Goal: Task Accomplishment & Management: Complete application form

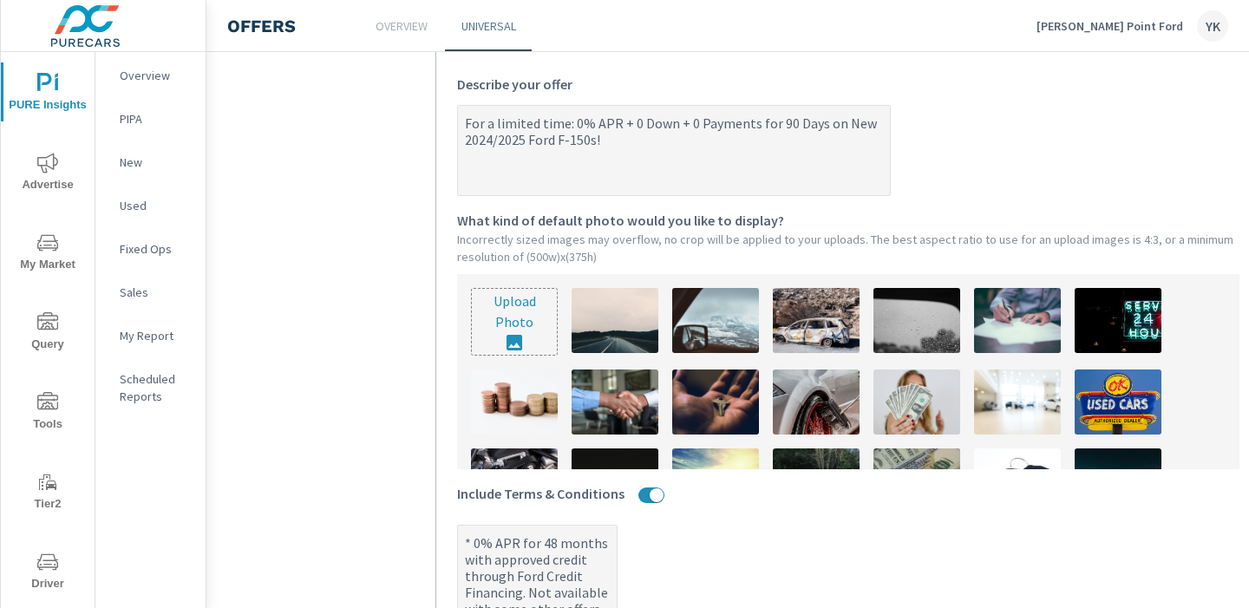
scroll to position [374, 0]
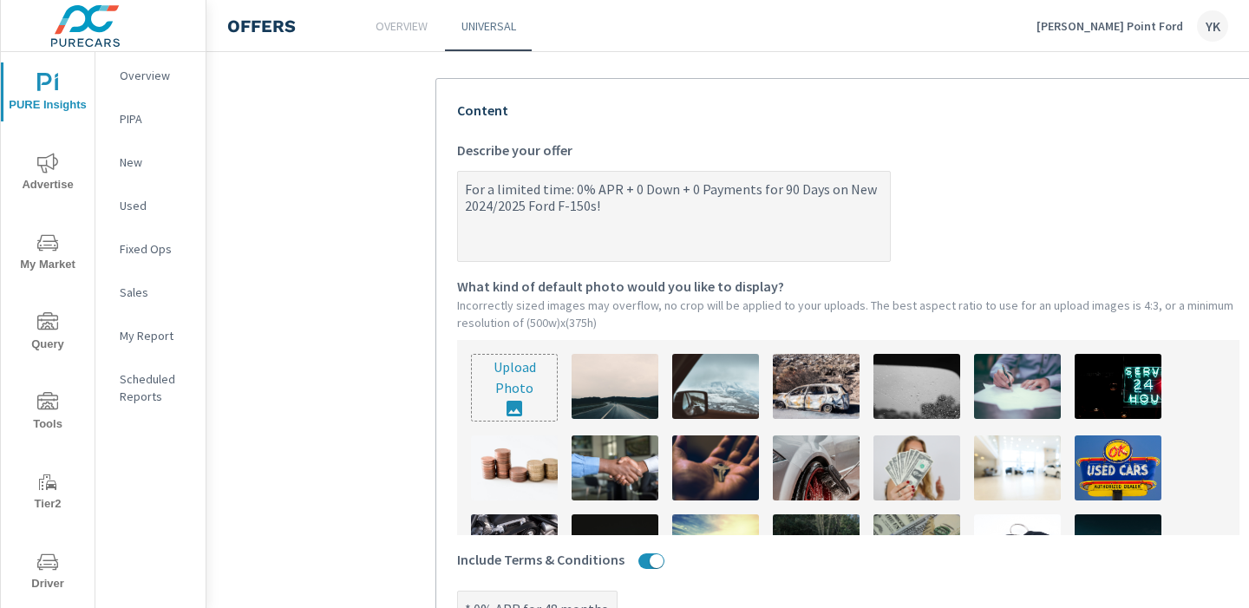
click at [520, 387] on input "file" at bounding box center [514, 388] width 85 height 66
type input "C:\fakepath\F150.png"
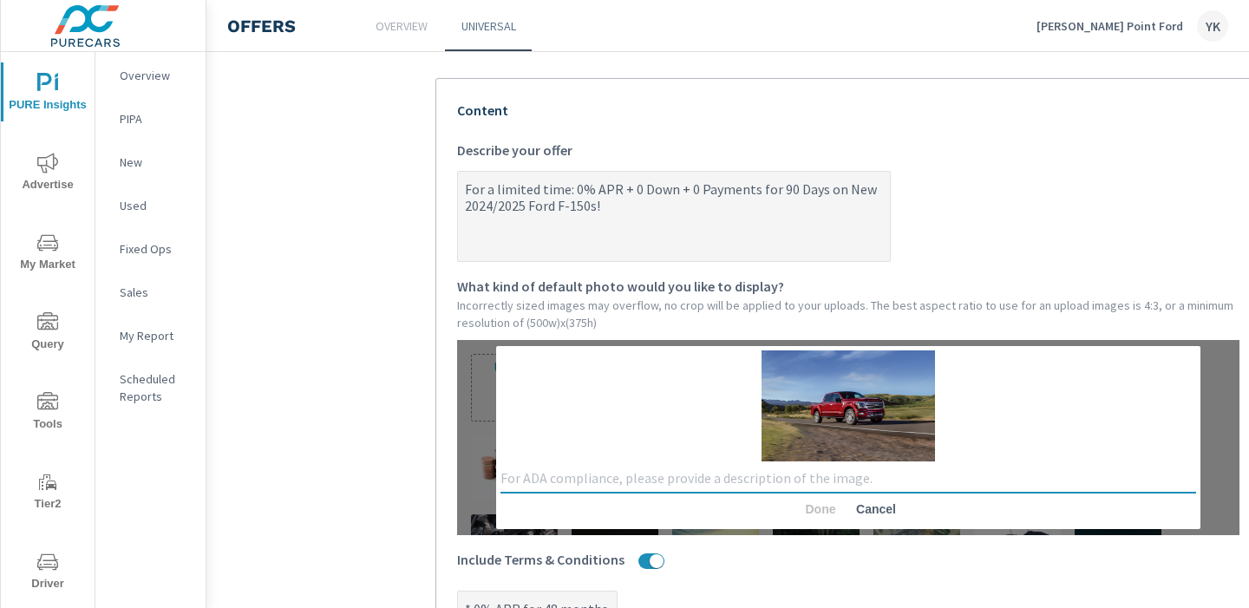
click at [773, 478] on textarea at bounding box center [849, 478] width 696 height 17
type textarea "Image of F-150"
click at [878, 508] on span "Cancel" at bounding box center [876, 509] width 42 height 16
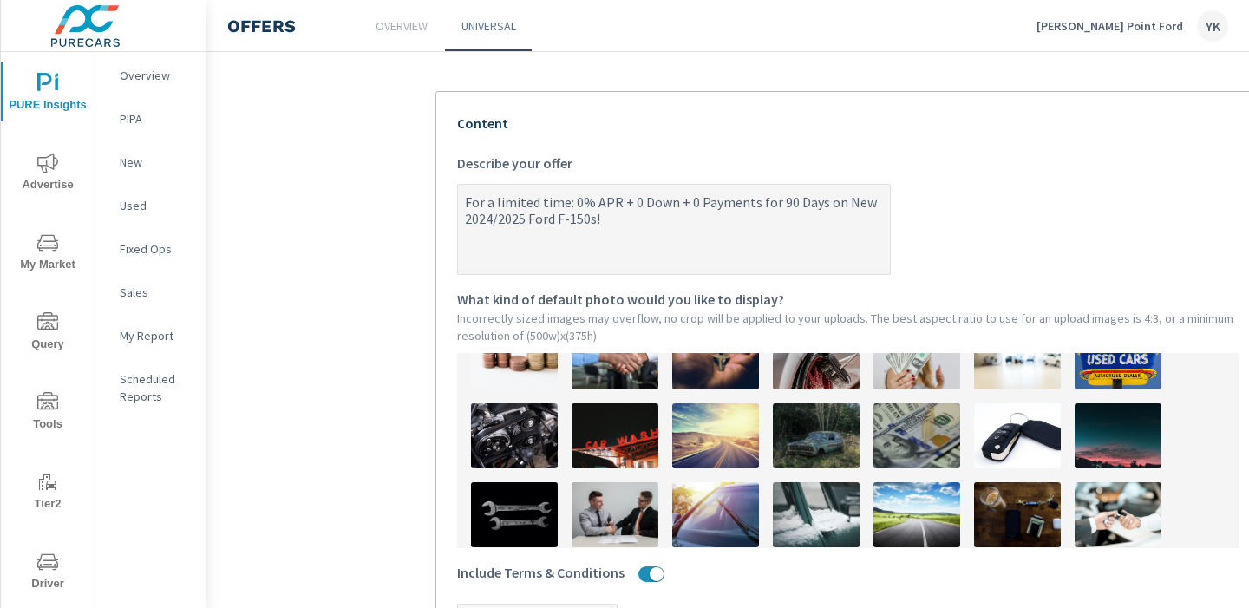
scroll to position [19, 0]
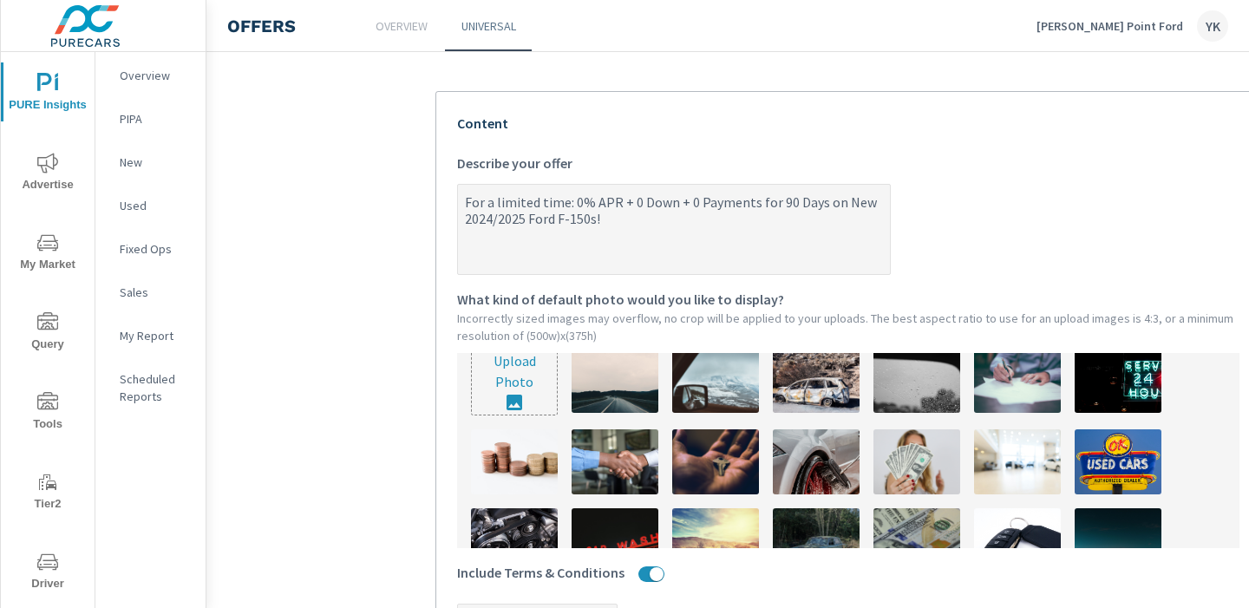
click at [528, 401] on input "file" at bounding box center [514, 382] width 85 height 66
type input "C:\fakepath\F150.png"
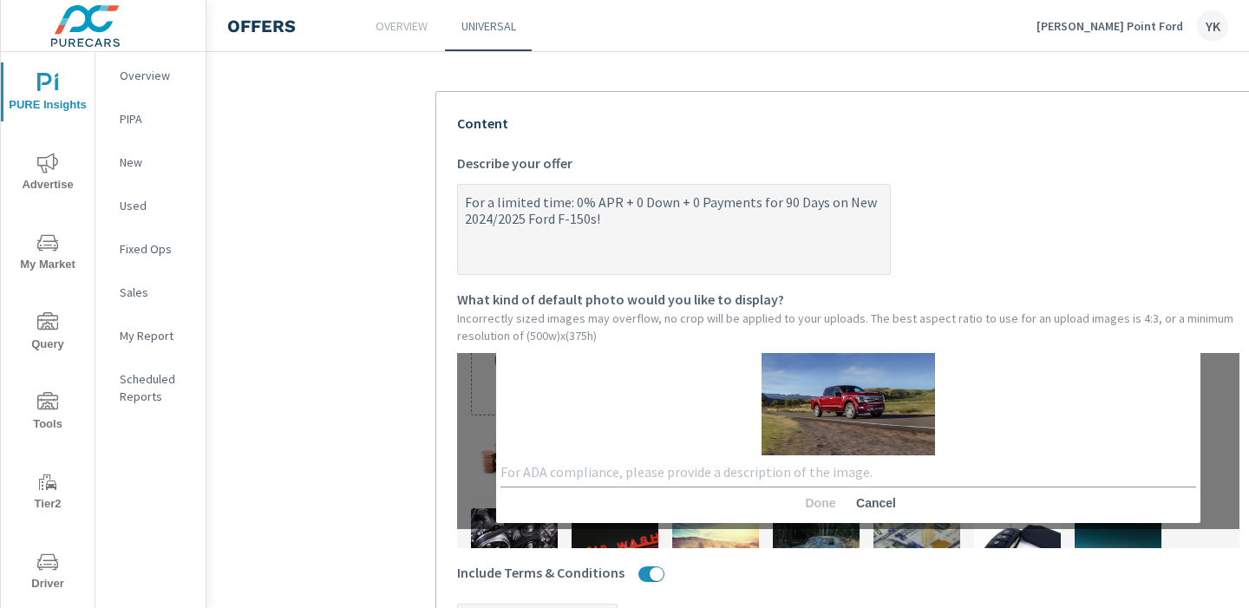
click at [788, 399] on img at bounding box center [849, 399] width 174 height 111
click at [723, 464] on textarea at bounding box center [849, 472] width 696 height 17
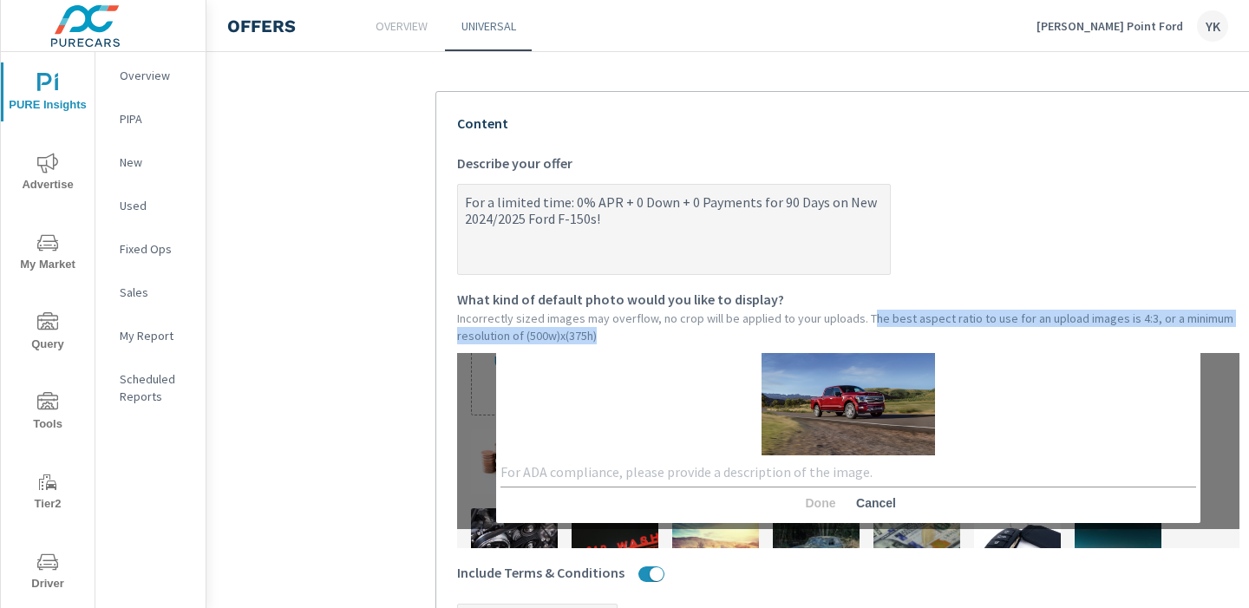
drag, startPoint x: 862, startPoint y: 318, endPoint x: 872, endPoint y: 334, distance: 18.8
click at [872, 334] on p "Incorrectly sized images may overflow, no crop will be applied to your uploads.…" at bounding box center [848, 327] width 783 height 35
copy p "he best aspect ratio to use for an upload images is 4:3, or a minimum resolutio…"
click at [829, 442] on img at bounding box center [849, 399] width 174 height 111
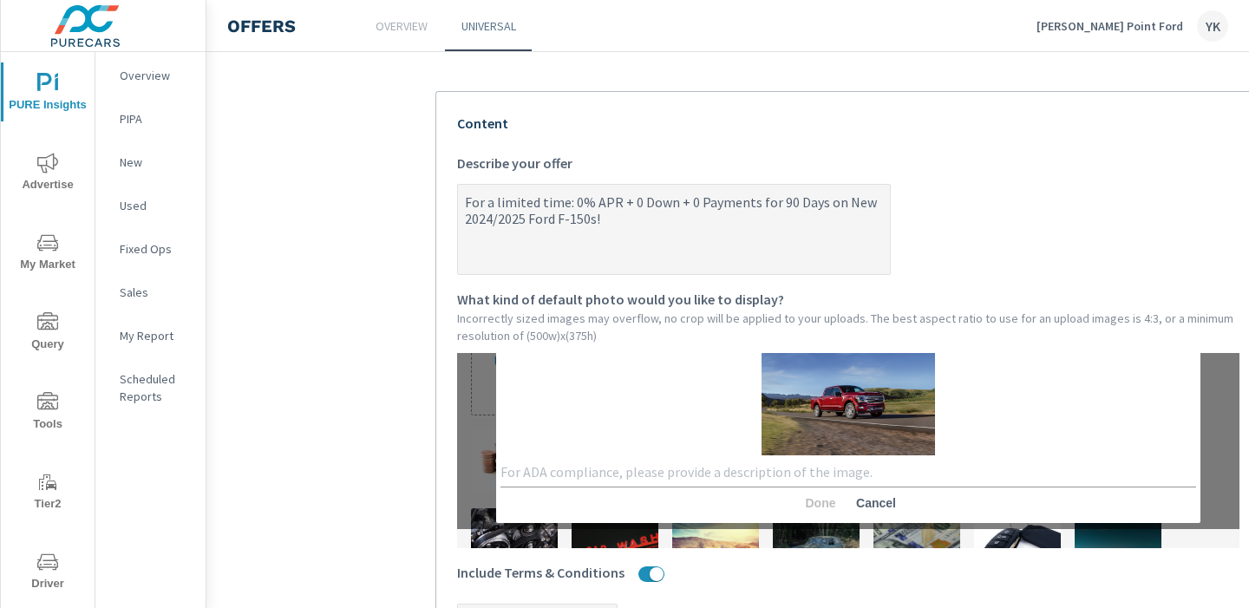
click at [826, 454] on div "x Done Cancel" at bounding box center [848, 431] width 704 height 183
click at [826, 459] on div "x" at bounding box center [849, 473] width 696 height 29
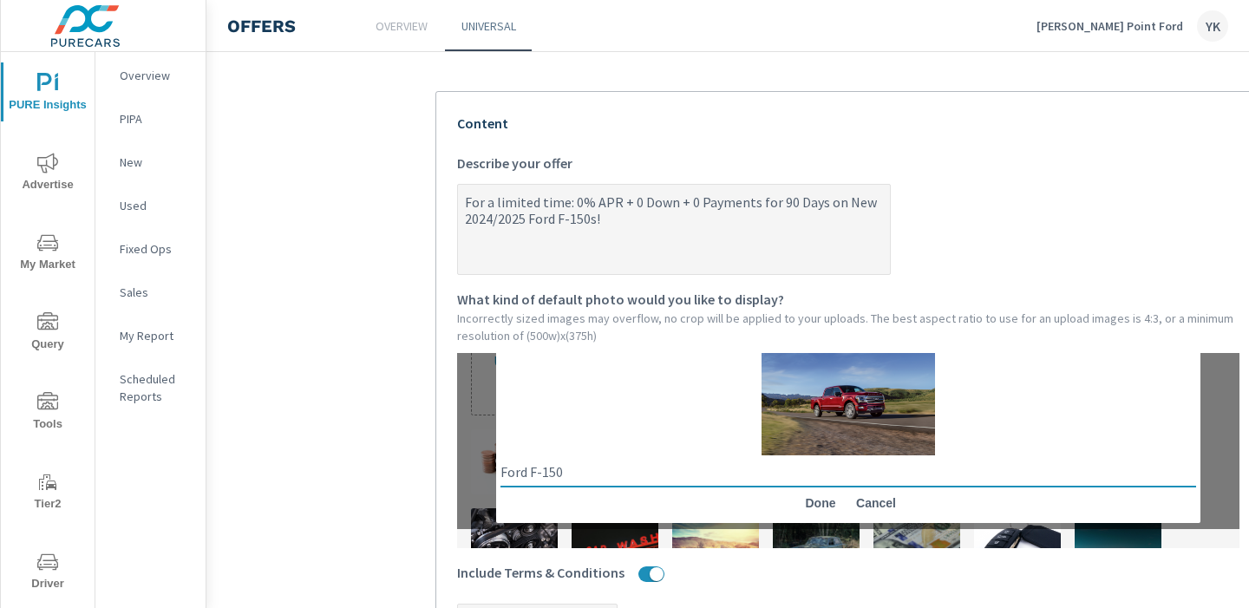
type textarea "Ford F-150"
click at [819, 502] on span "Done" at bounding box center [821, 503] width 42 height 16
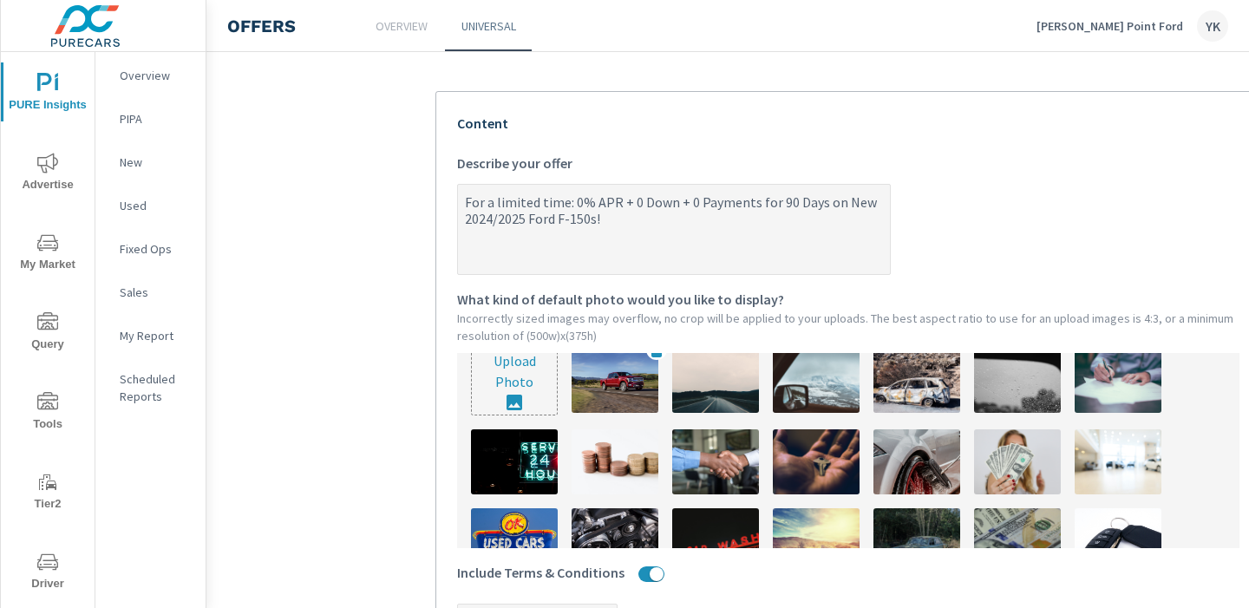
click at [587, 396] on img at bounding box center [615, 380] width 87 height 65
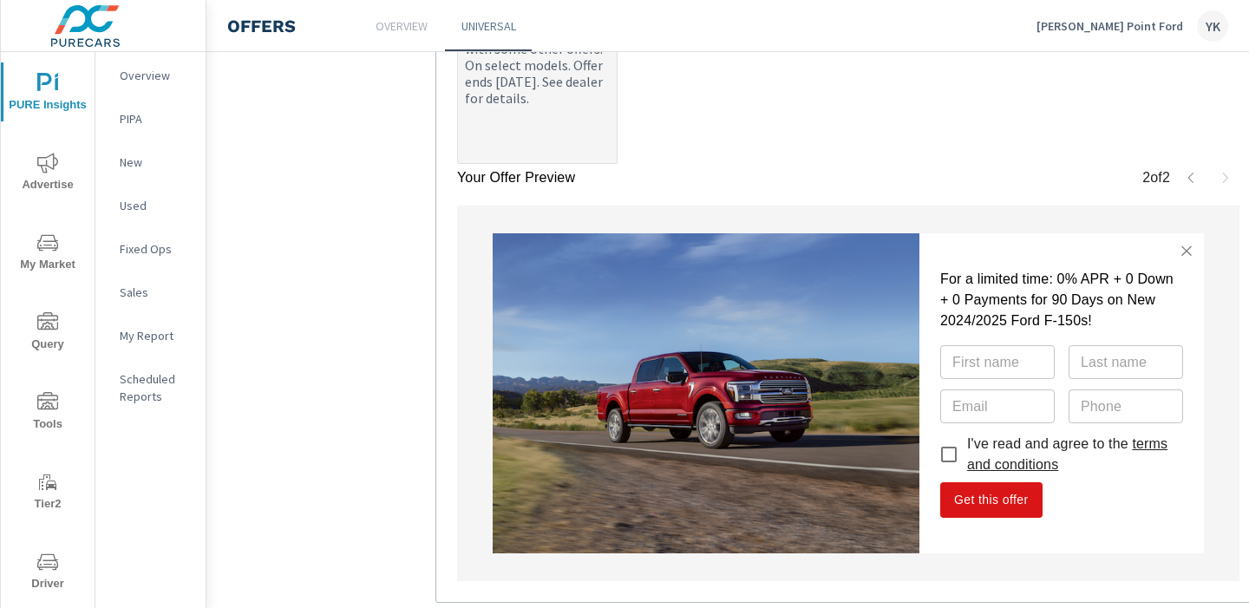
scroll to position [1039, 0]
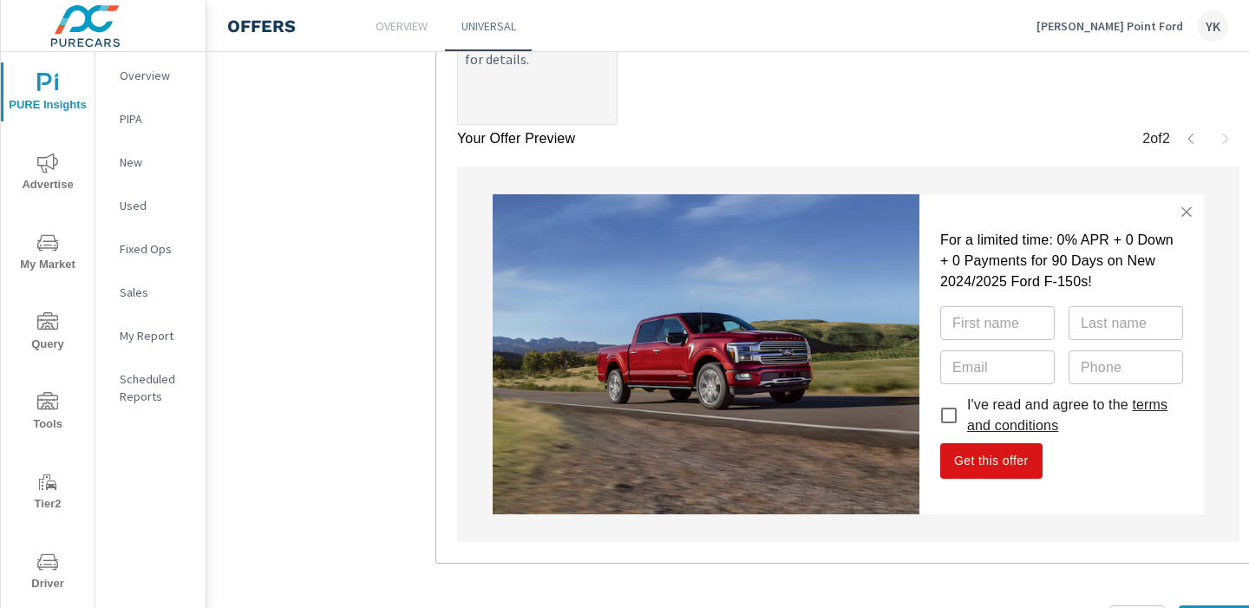
click at [1190, 136] on icon "button" at bounding box center [1191, 139] width 14 height 14
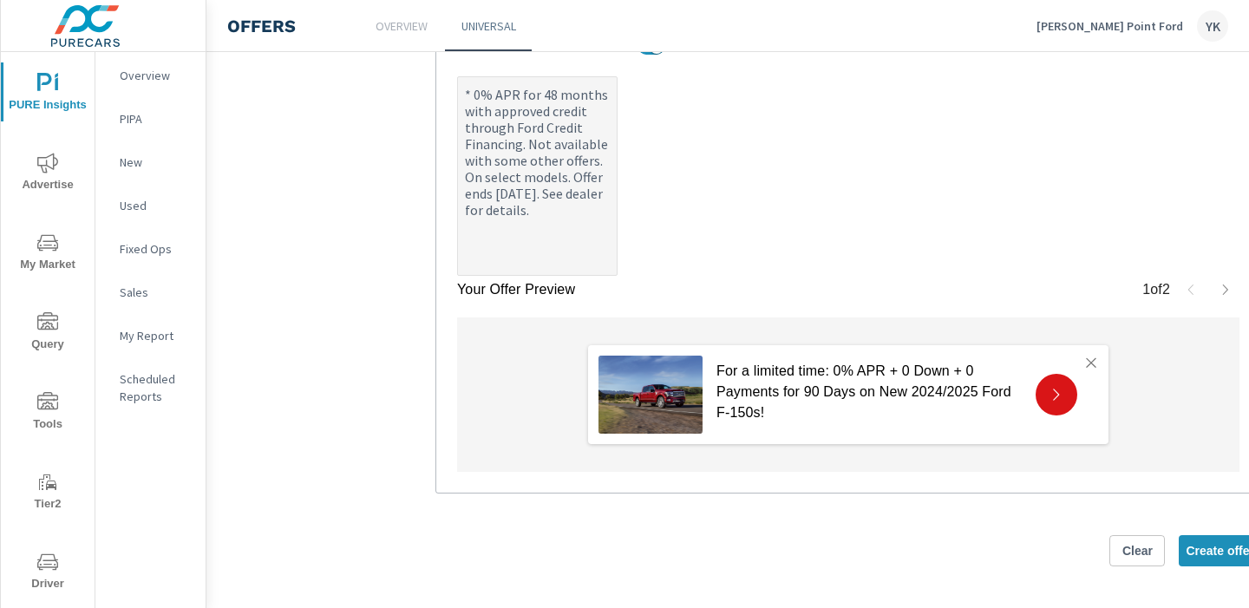
scroll to position [887, 0]
click at [1216, 298] on button "button" at bounding box center [1226, 292] width 28 height 28
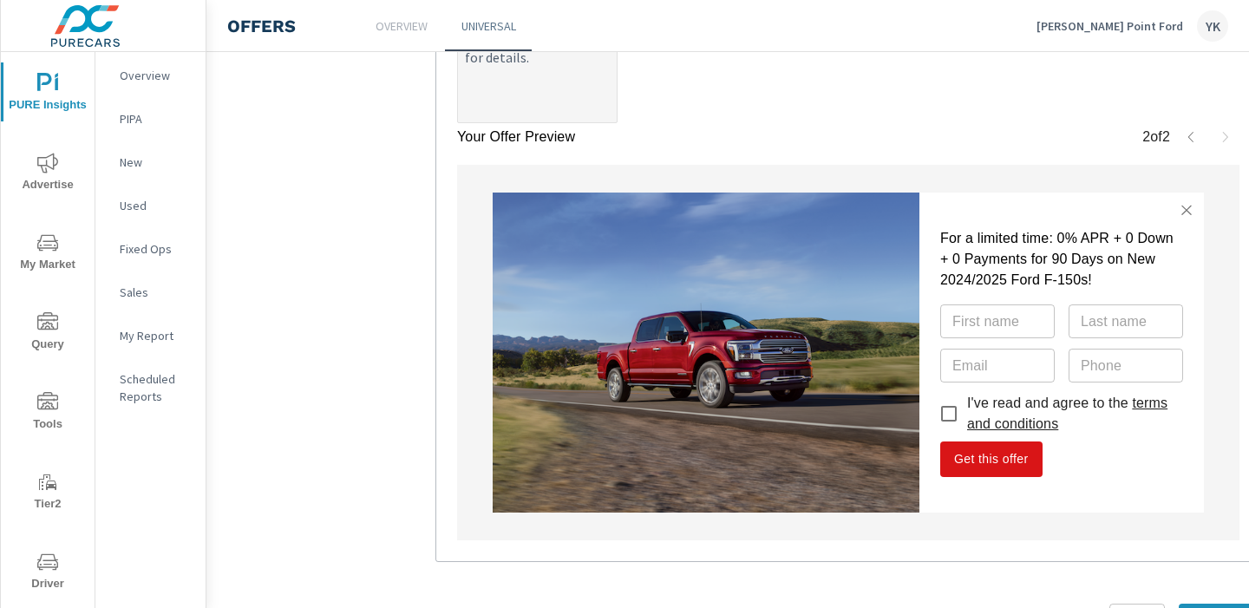
scroll to position [1108, 0]
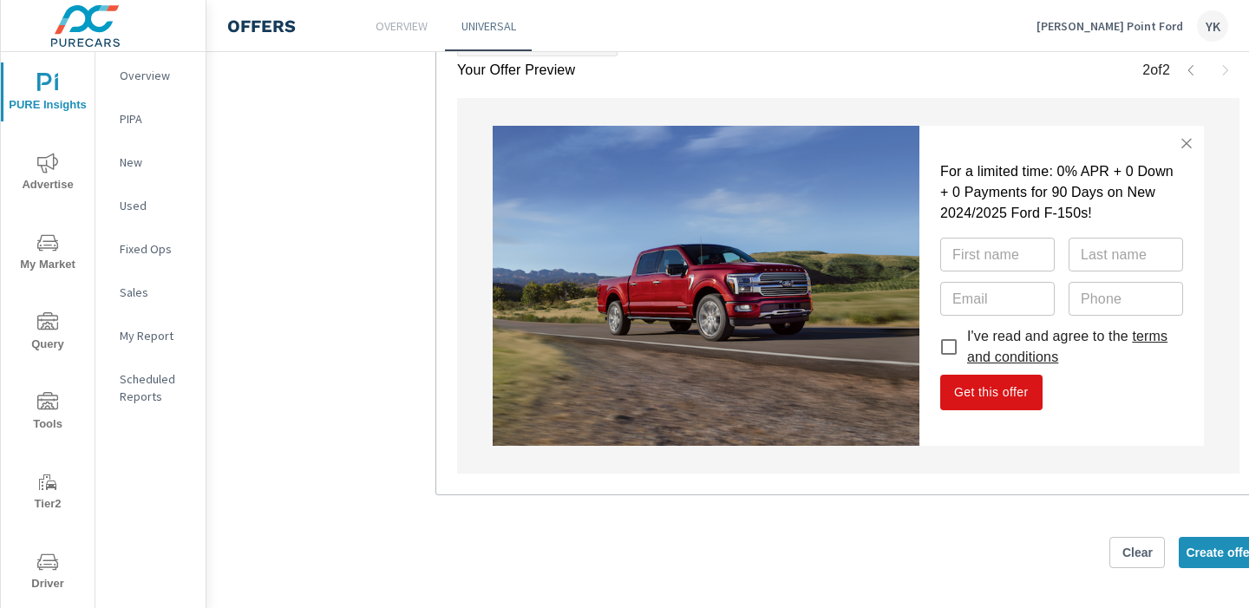
click at [942, 339] on input "I've read and agree to the terms and conditions" at bounding box center [949, 347] width 36 height 36
click at [948, 344] on input "I've read and agree to the terms and conditions" at bounding box center [949, 347] width 36 height 36
click at [976, 357] on link "terms and conditions" at bounding box center [1067, 347] width 200 height 36
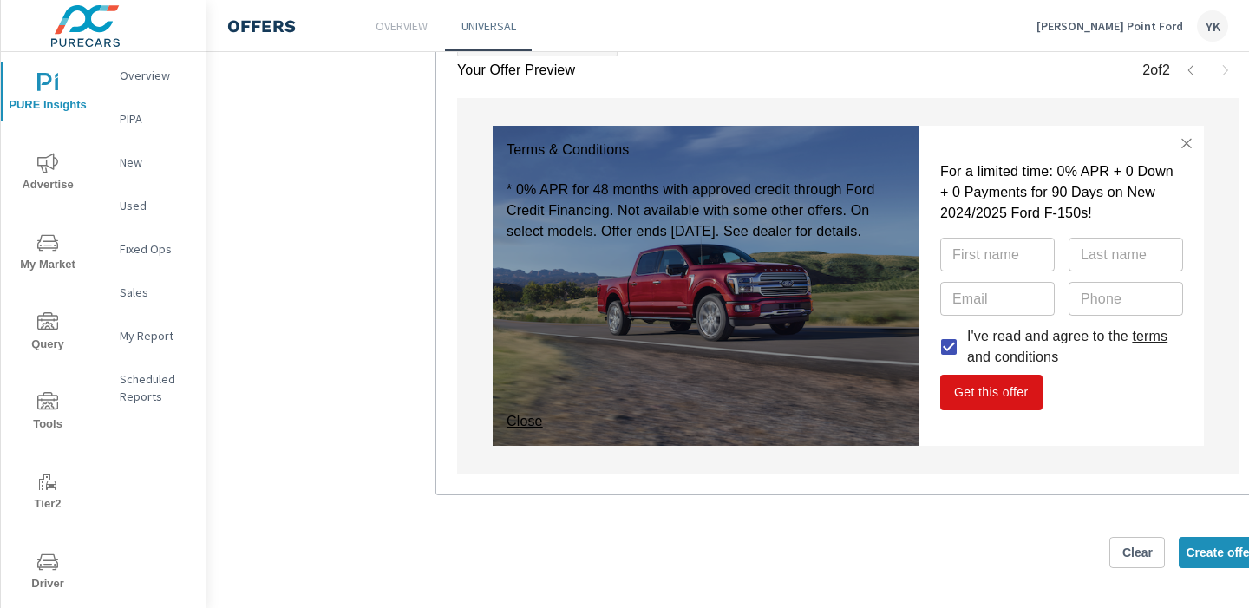
click at [974, 357] on link "terms and conditions" at bounding box center [1067, 347] width 200 height 36
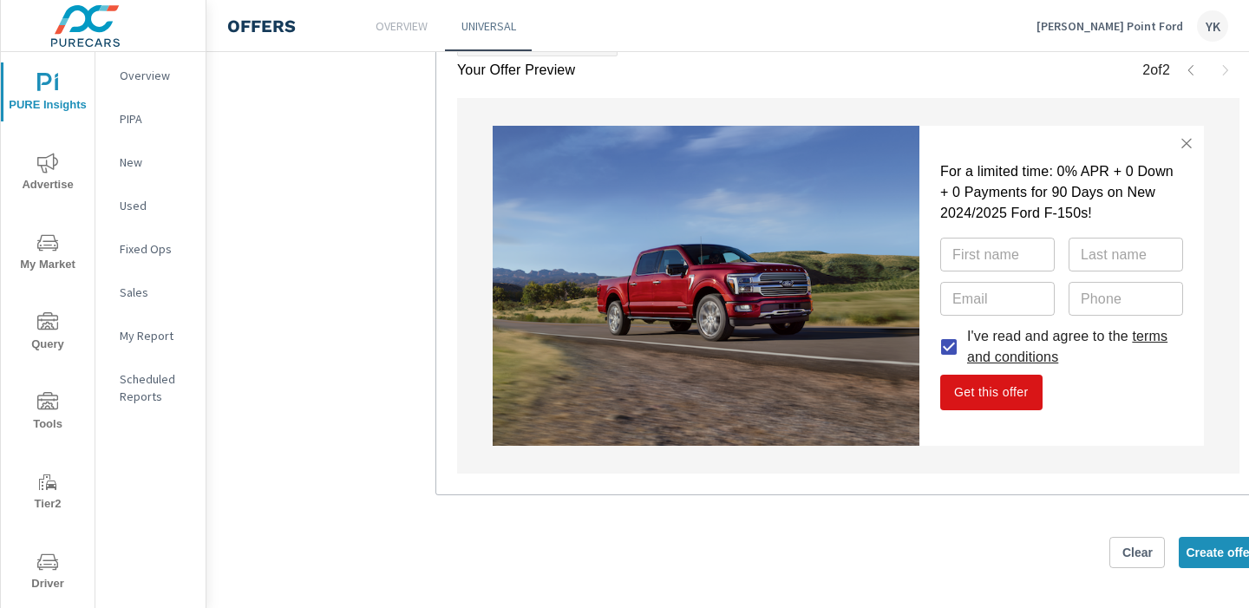
click at [948, 348] on input "I've read and agree to the terms and conditions" at bounding box center [949, 347] width 36 height 36
checkbox input "false"
click at [979, 357] on link "terms and conditions" at bounding box center [1067, 347] width 200 height 36
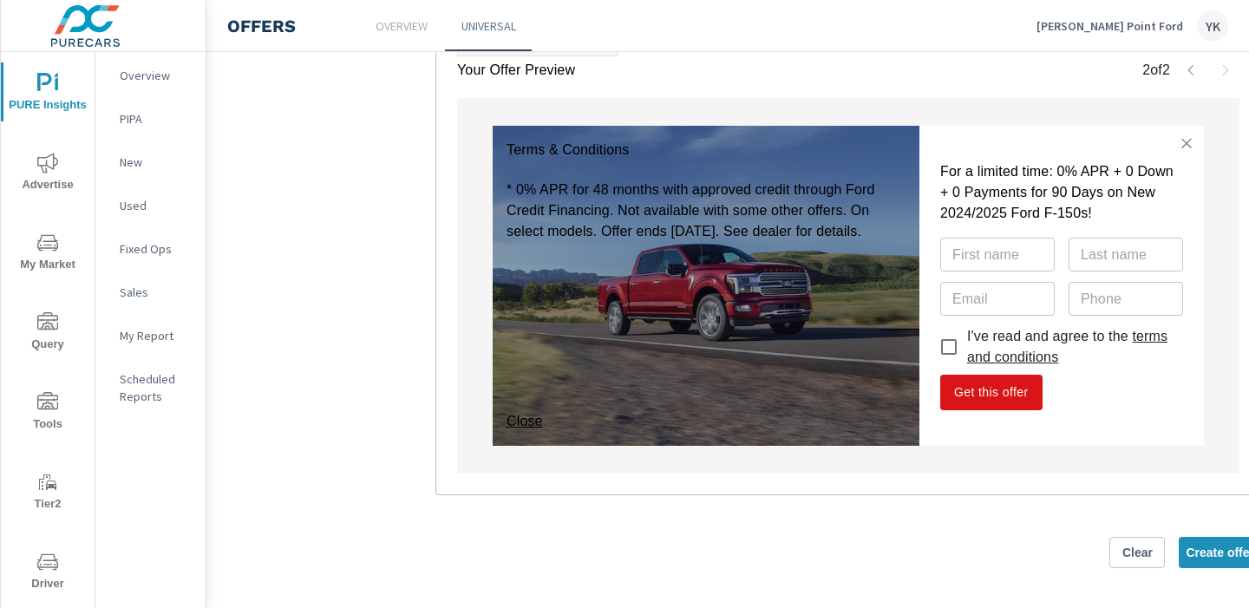
click at [979, 357] on link "terms and conditions" at bounding box center [1067, 347] width 200 height 36
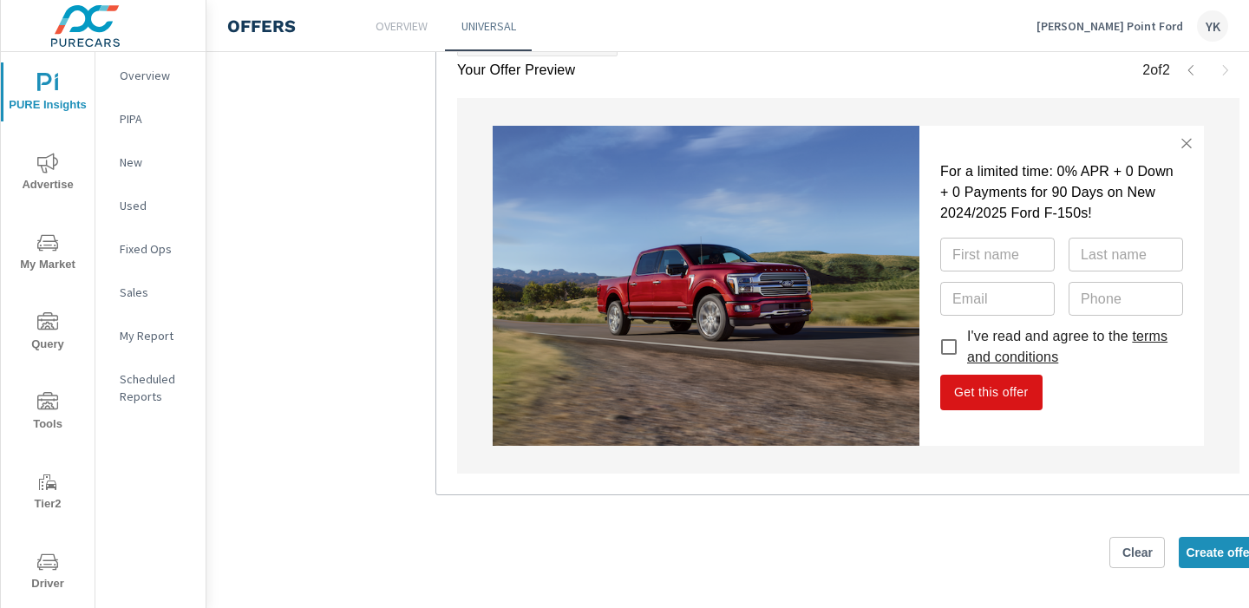
click at [1192, 69] on icon "button" at bounding box center [1191, 70] width 14 height 14
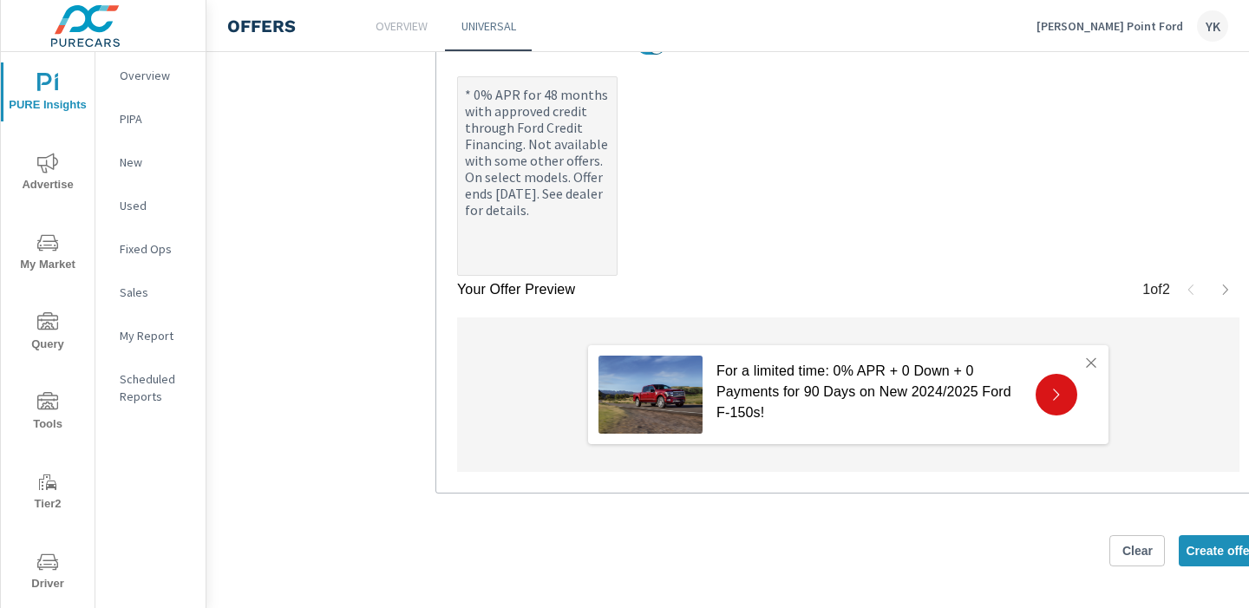
scroll to position [887, 0]
click at [1227, 292] on icon "button" at bounding box center [1226, 292] width 14 height 14
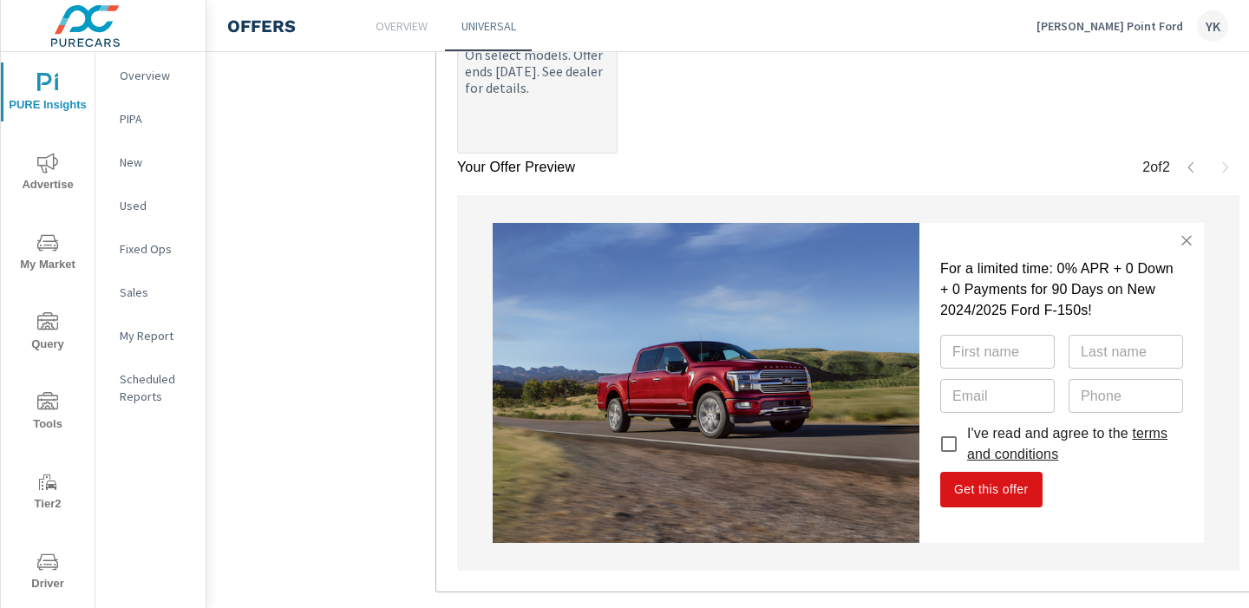
scroll to position [1013, 0]
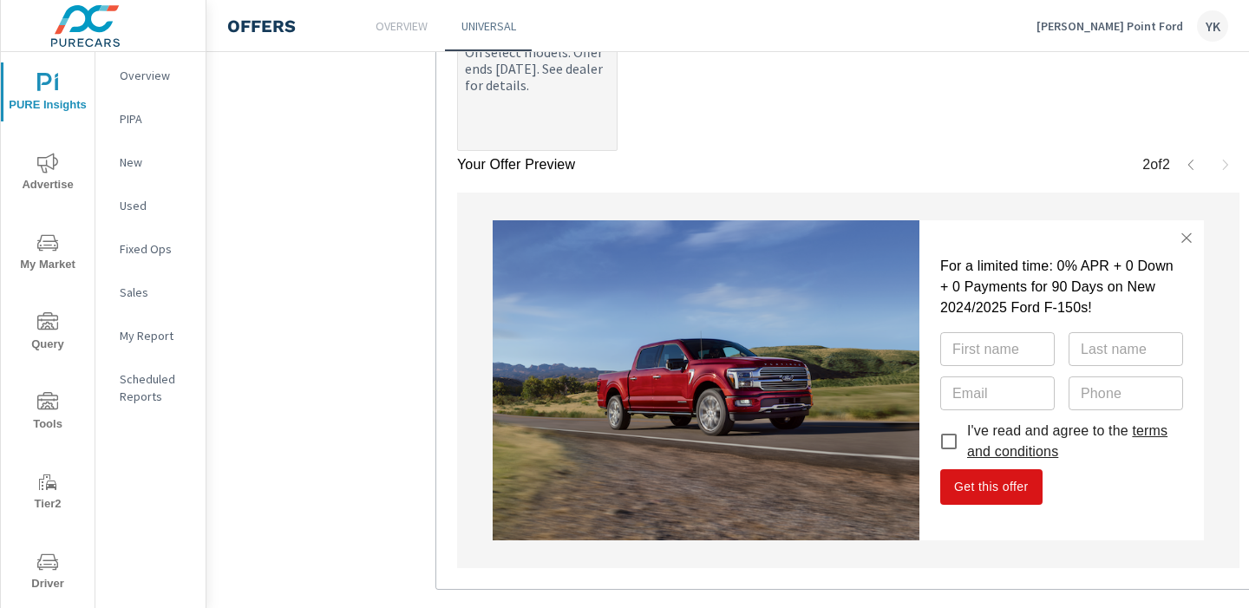
click at [1162, 435] on link "terms and conditions" at bounding box center [1067, 441] width 200 height 36
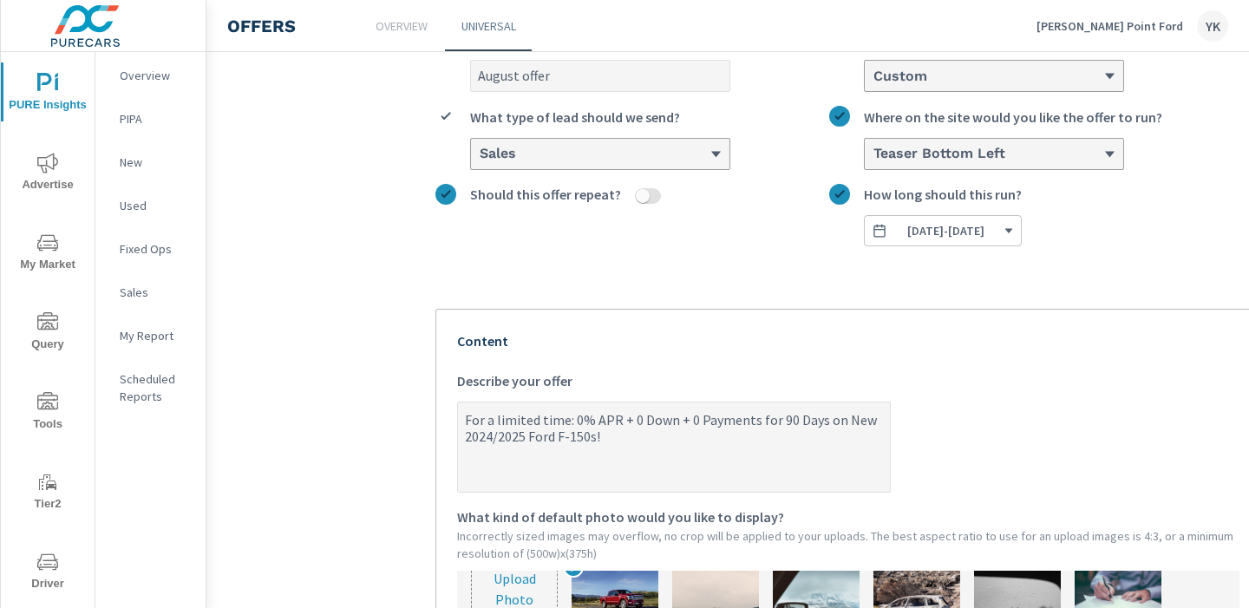
scroll to position [0, 0]
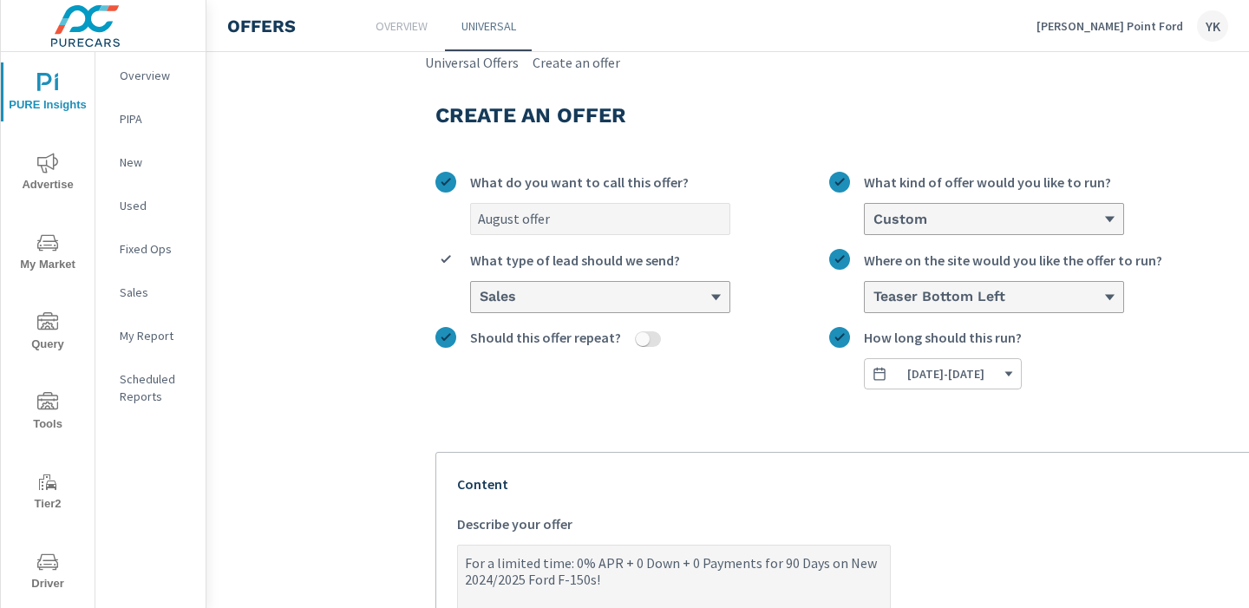
click at [529, 220] on input "August offer" at bounding box center [600, 219] width 259 height 30
type input "August Offer (Expire 9/2)"
click at [985, 370] on span "[DATE] - [DATE]" at bounding box center [945, 374] width 77 height 16
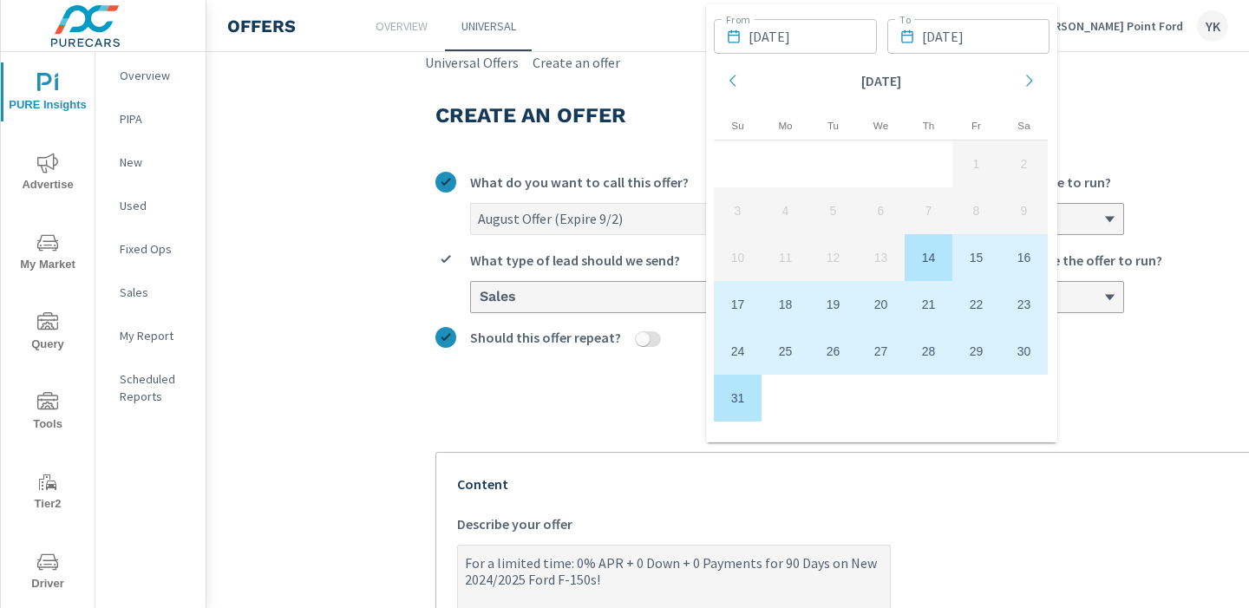
click at [1011, 36] on input "[DATE]" at bounding box center [986, 36] width 128 height 35
click at [1024, 80] on icon "Move forward to switch to the next month." at bounding box center [1030, 81] width 16 height 16
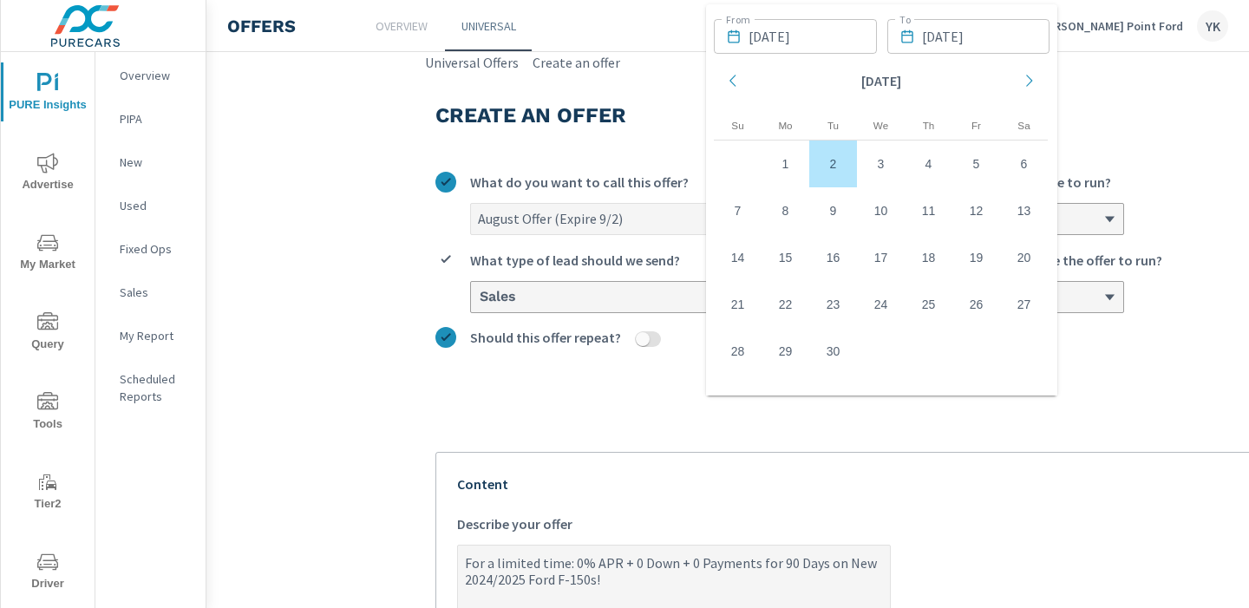
click at [831, 163] on td "2" at bounding box center [833, 164] width 48 height 47
type input "[DATE]"
click at [1180, 101] on div "Create an offer" at bounding box center [849, 115] width 826 height 29
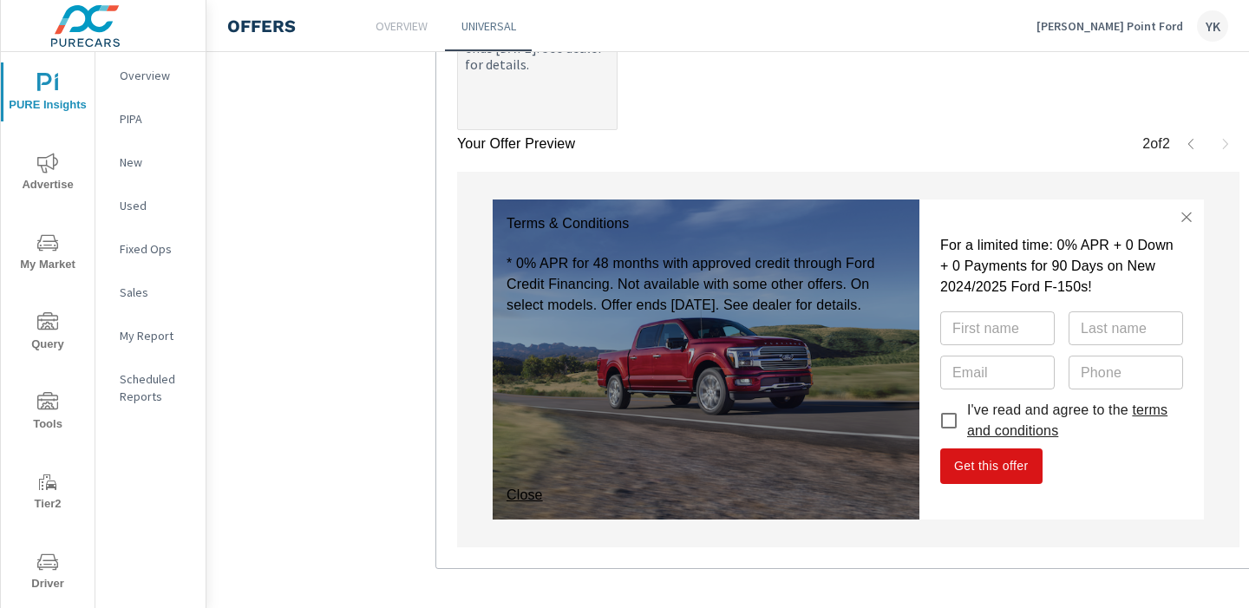
scroll to position [1108, 0]
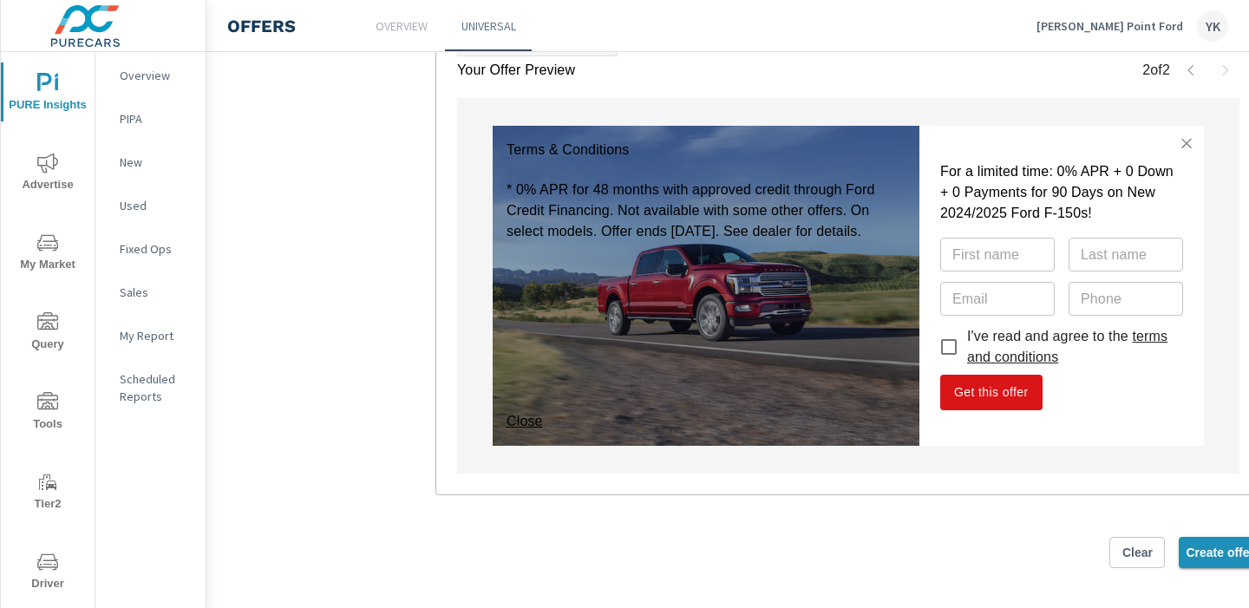
click at [1197, 550] on span "Create offer" at bounding box center [1220, 553] width 69 height 16
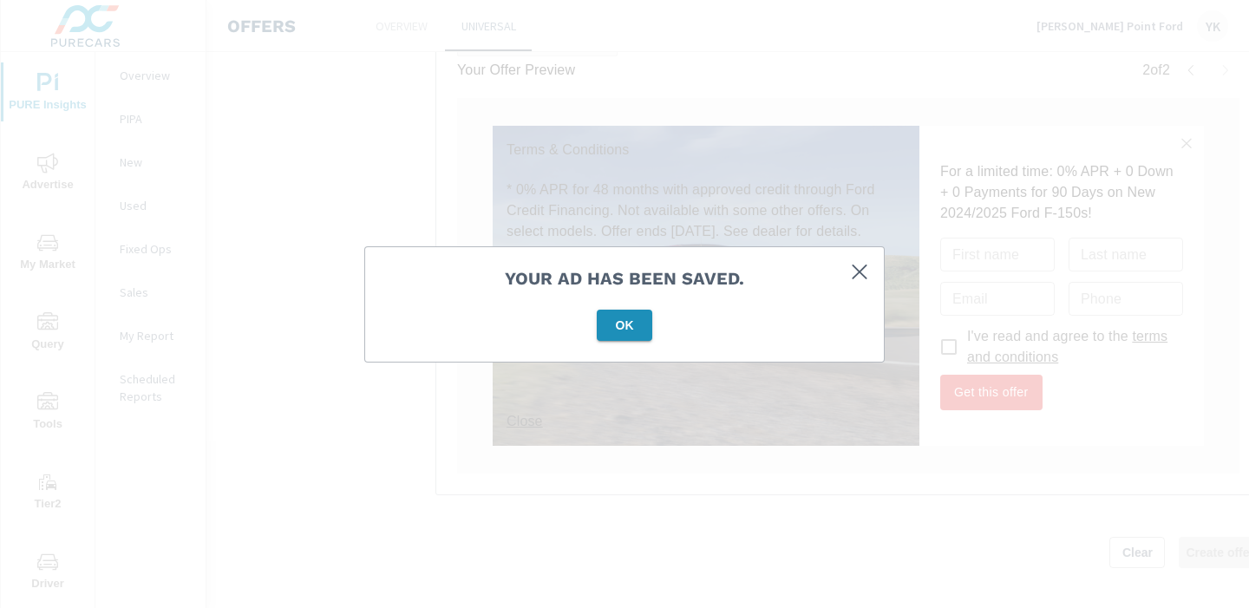
click at [630, 328] on span "OK" at bounding box center [625, 326] width 42 height 16
